Goal: Navigation & Orientation: Go to known website

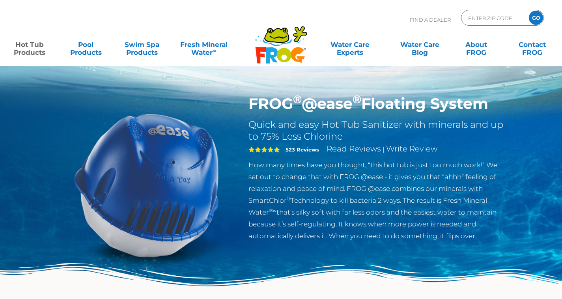
click at [285, 46] on img at bounding box center [281, 40] width 61 height 48
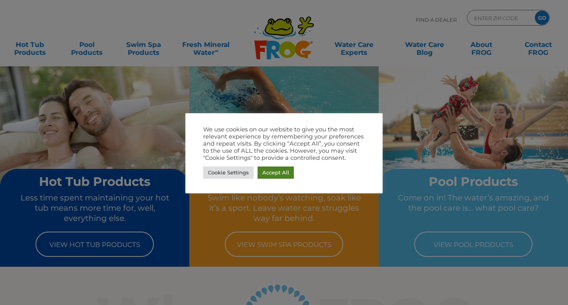
click at [278, 172] on link "Accept All" at bounding box center [275, 172] width 36 height 12
